Goal: Task Accomplishment & Management: Complete application form

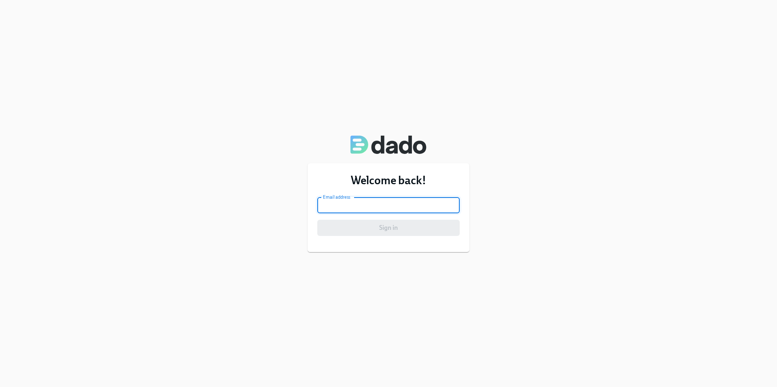
click at [423, 212] on input "email" at bounding box center [388, 205] width 142 height 16
type input "jessica.mctheeney@charliehealth.com"
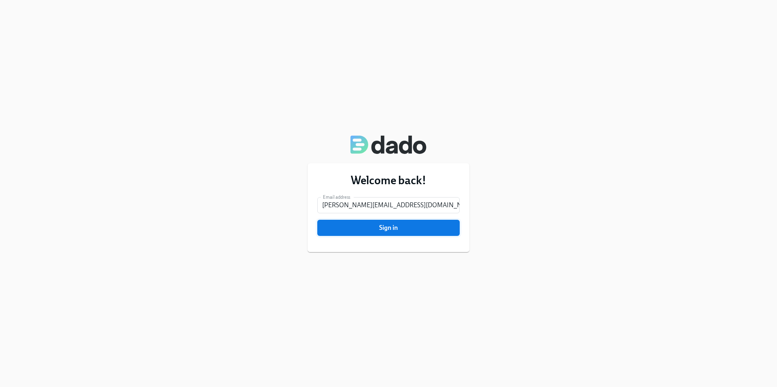
click at [418, 228] on span "Sign in" at bounding box center [388, 228] width 131 height 8
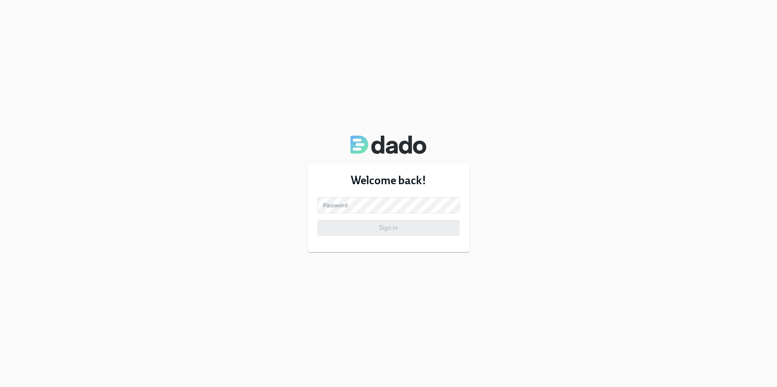
click at [411, 214] on form "Email address jessica.mctheeney@charliehealth.com Email address Password Passwo…" at bounding box center [388, 216] width 142 height 39
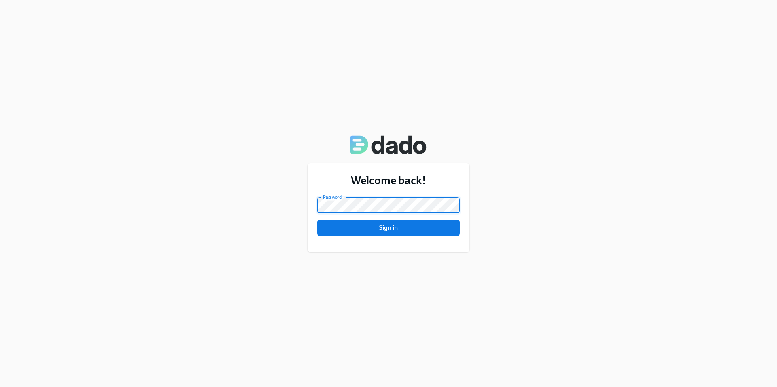
click at [317, 220] on button "Sign in" at bounding box center [388, 228] width 142 height 16
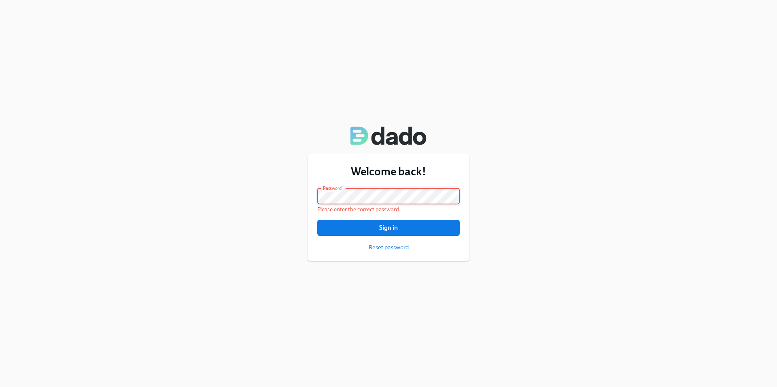
click at [317, 220] on button "Sign in" at bounding box center [388, 228] width 142 height 16
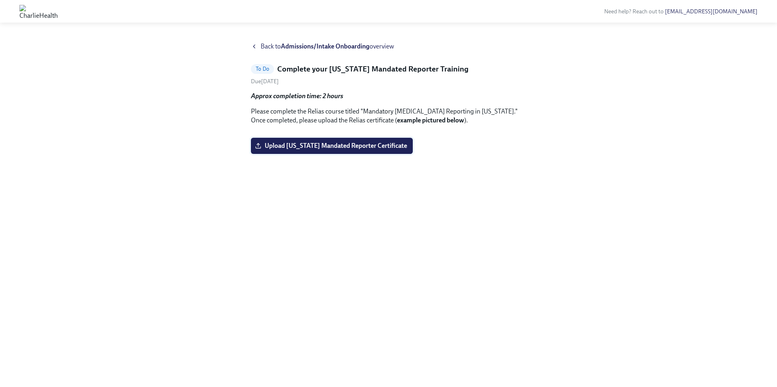
click at [332, 154] on label "Upload Pennsylvania Mandated Reporter Certificate" at bounding box center [332, 146] width 162 height 16
click at [0, 0] on input "Upload Pennsylvania Mandated Reporter Certificate" at bounding box center [0, 0] width 0 height 0
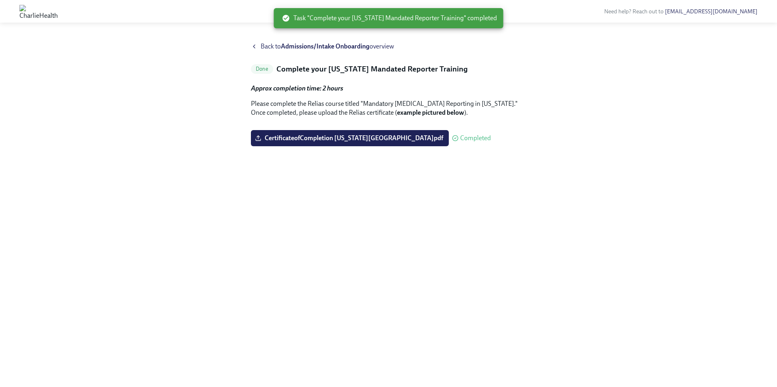
click at [300, 45] on strong "Admissions/Intake Onboarding" at bounding box center [325, 46] width 89 height 8
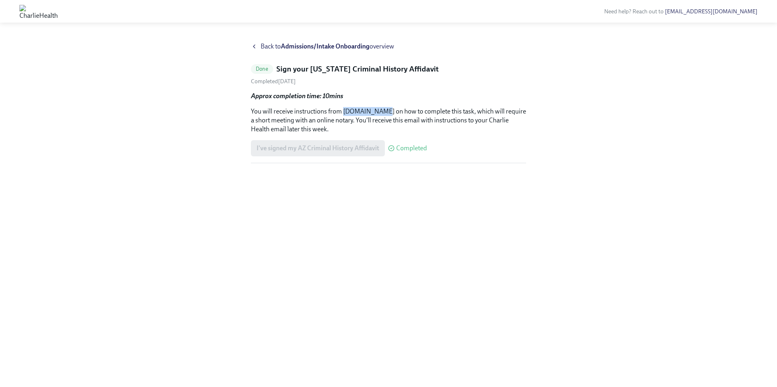
drag, startPoint x: 343, startPoint y: 112, endPoint x: 370, endPoint y: 110, distance: 27.6
click at [372, 110] on p "You will receive instructions from [DOMAIN_NAME] on how to complete this task, …" at bounding box center [388, 120] width 275 height 27
click at [368, 109] on p "You will receive instructions from [DOMAIN_NAME] on how to complete this task, …" at bounding box center [388, 120] width 275 height 27
drag, startPoint x: 369, startPoint y: 111, endPoint x: 345, endPoint y: 111, distance: 24.7
click at [346, 111] on p "You will receive instructions from [DOMAIN_NAME] on how to complete this task, …" at bounding box center [388, 120] width 275 height 27
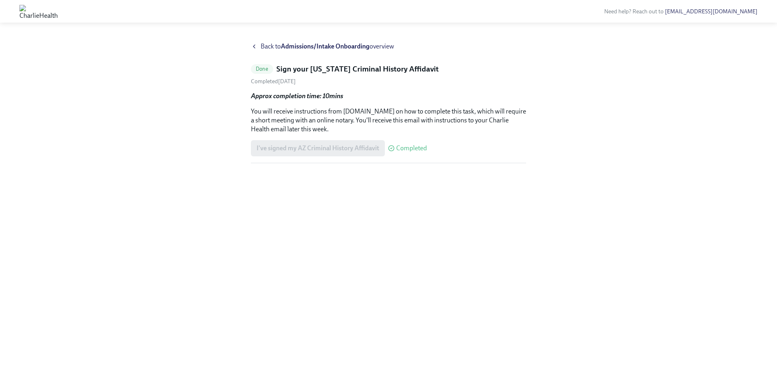
click at [404, 149] on span "Completed" at bounding box center [411, 148] width 31 height 6
click at [259, 71] on span "Done" at bounding box center [262, 69] width 22 height 6
click at [295, 102] on div "Approx completion time: 10mins You will receive instructions from [DOMAIN_NAME]…" at bounding box center [388, 113] width 275 height 42
drag, startPoint x: 343, startPoint y: 111, endPoint x: 372, endPoint y: 112, distance: 29.1
click at [372, 112] on p "You will receive instructions from [DOMAIN_NAME] on how to complete this task, …" at bounding box center [388, 120] width 275 height 27
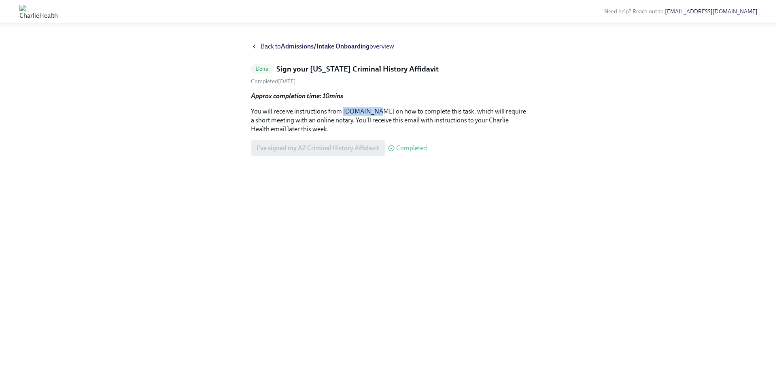
click at [372, 112] on p "You will receive instructions from [DOMAIN_NAME] on how to complete this task, …" at bounding box center [388, 120] width 275 height 27
